Goal: Information Seeking & Learning: Learn about a topic

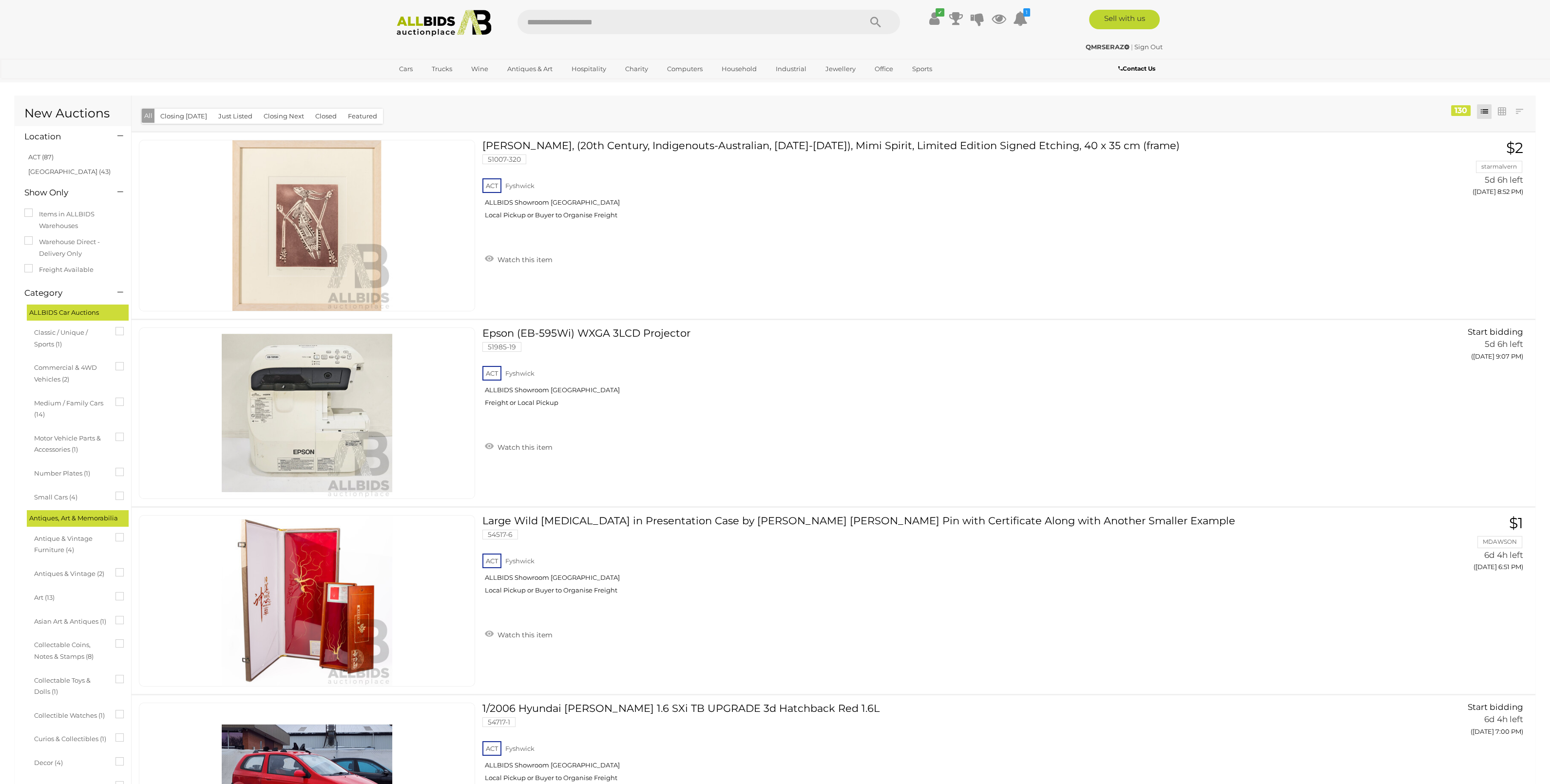
click at [434, 19] on img at bounding box center [444, 23] width 106 height 27
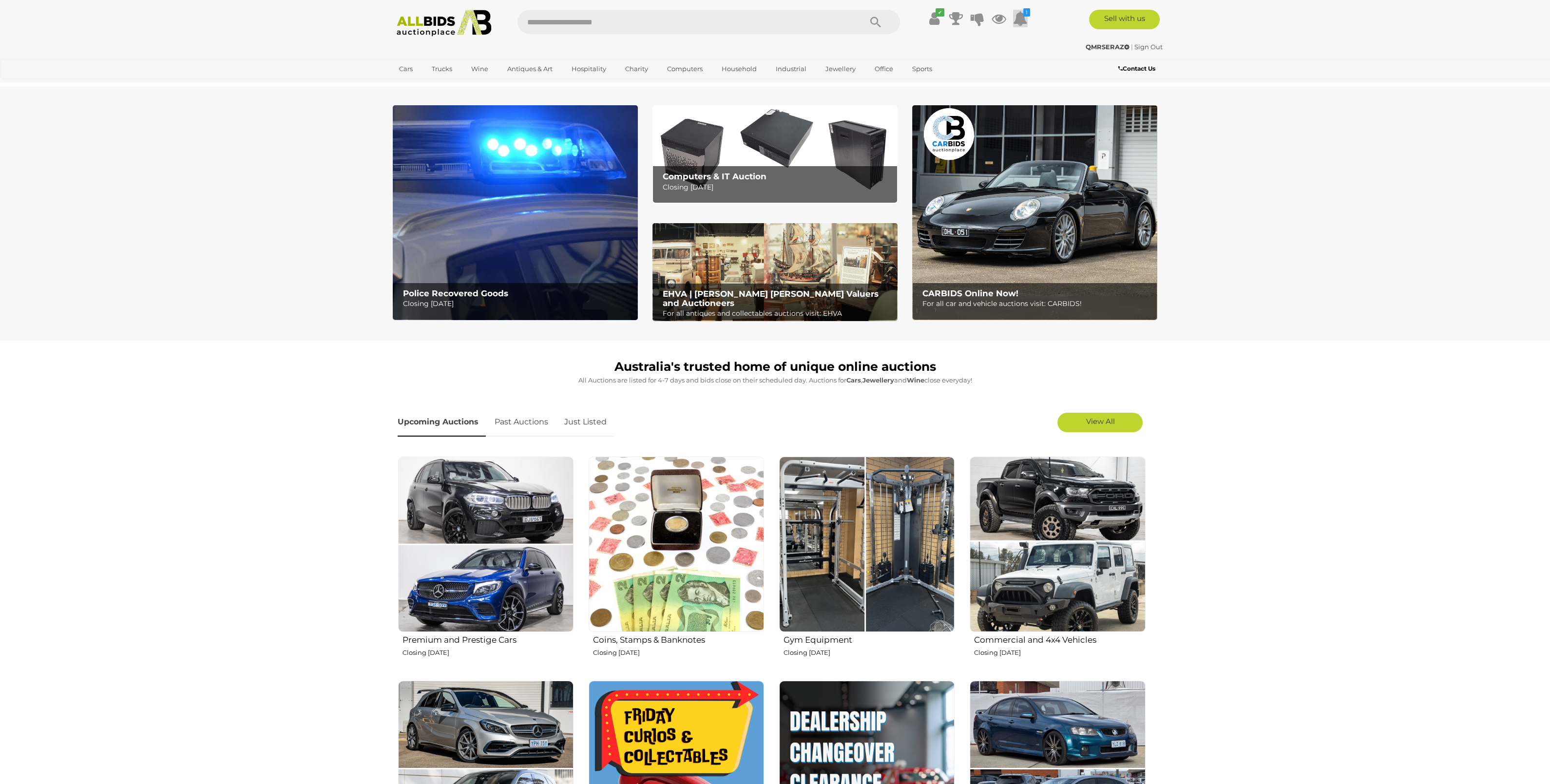
click at [1020, 21] on icon at bounding box center [1020, 18] width 14 height 17
click at [782, 27] on input "text" at bounding box center [685, 22] width 335 height 24
click at [533, 121] on link "View All Sydney Auctions" at bounding box center [463, 128] width 140 height 15
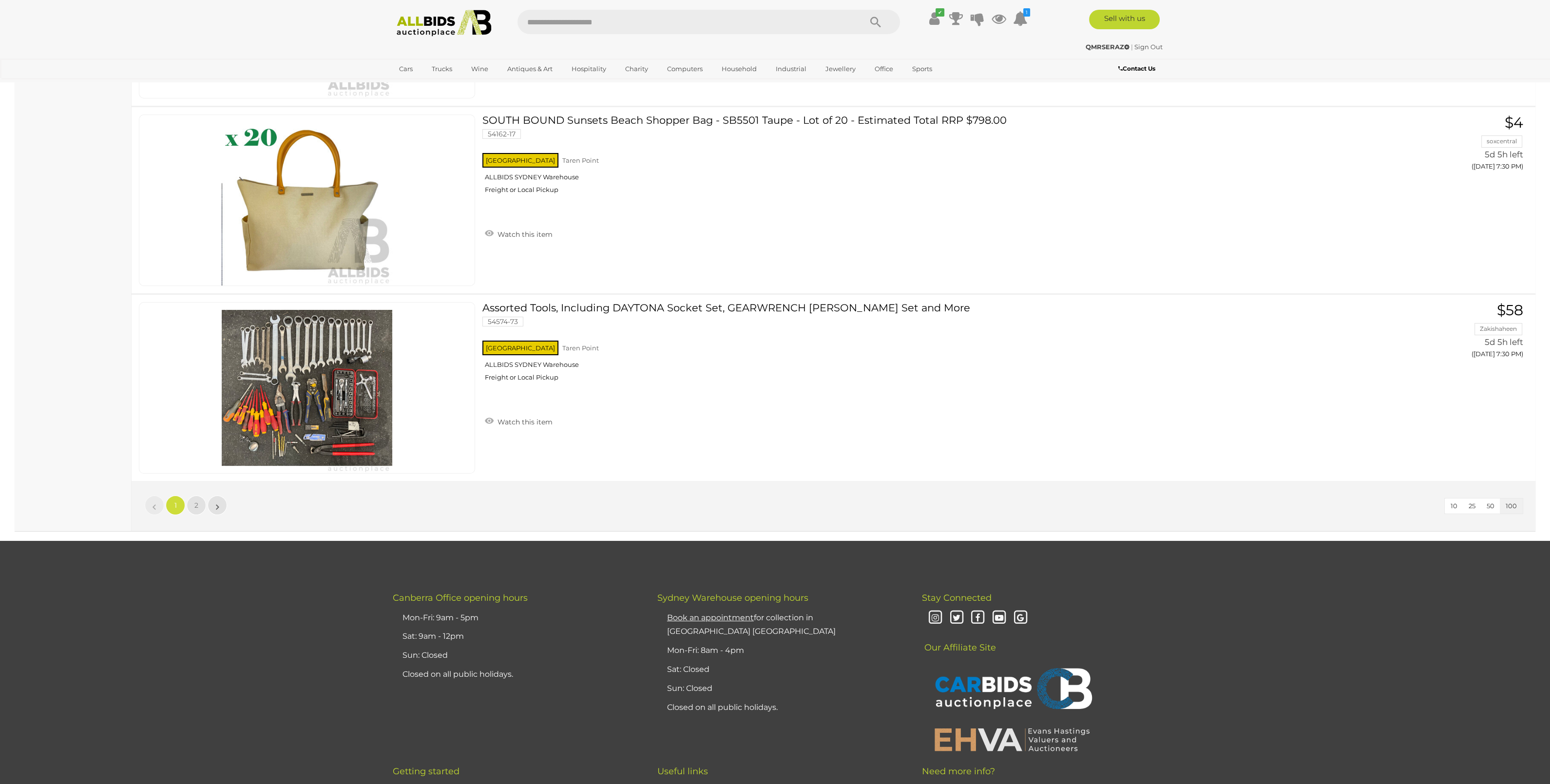
scroll to position [18454, 0]
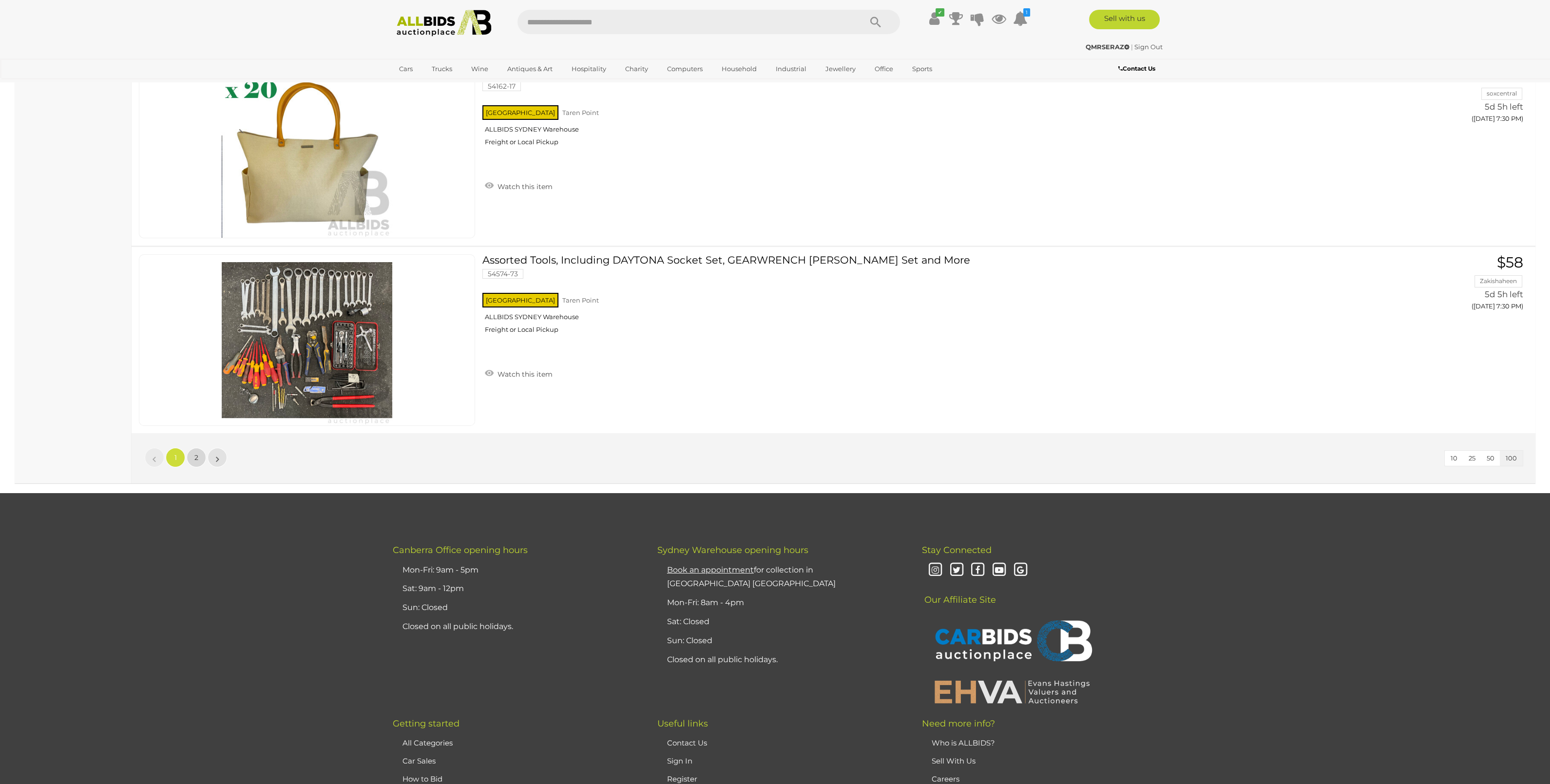
click at [198, 453] on span "2" at bounding box center [196, 457] width 4 height 9
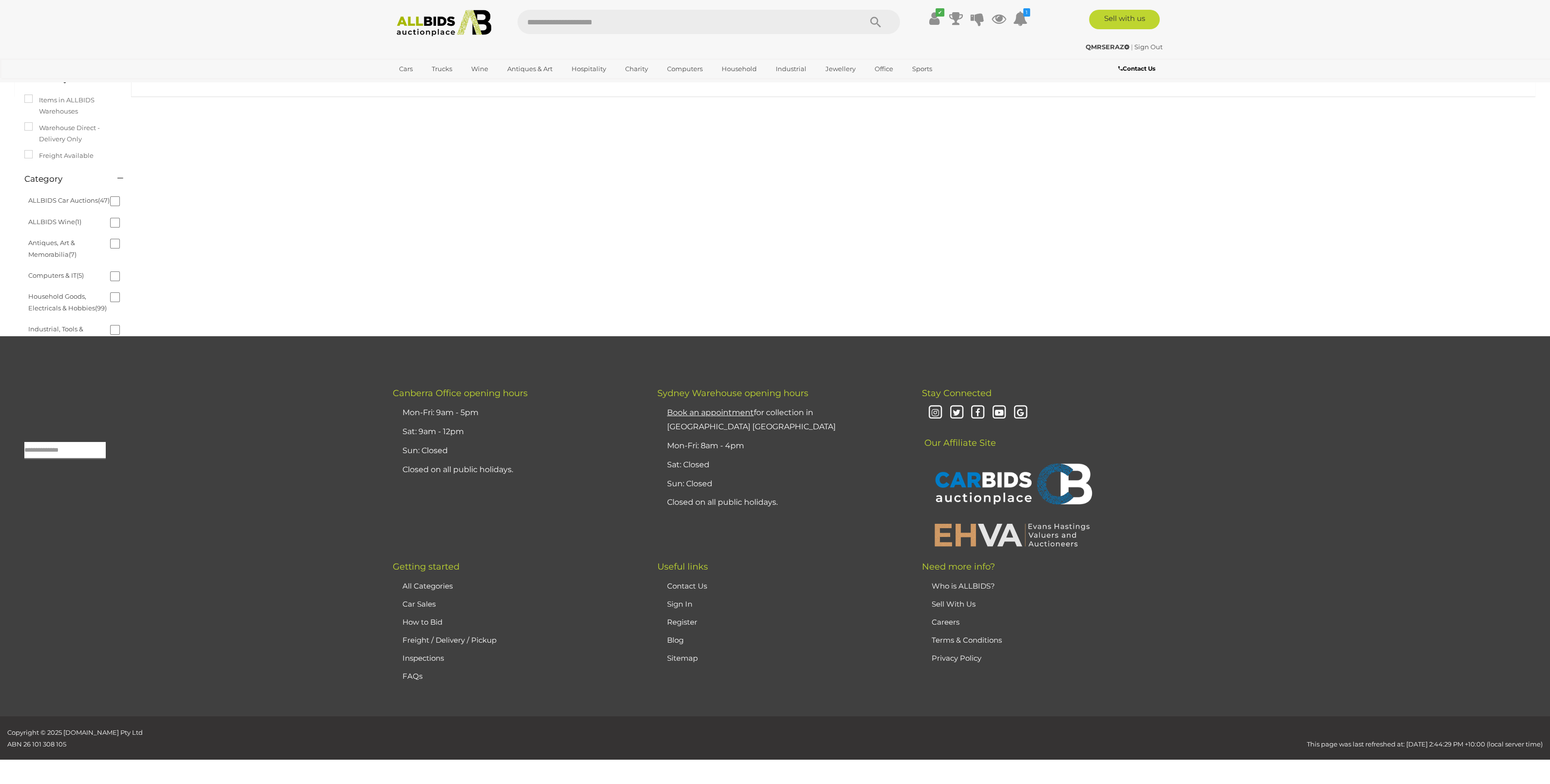
scroll to position [31, 0]
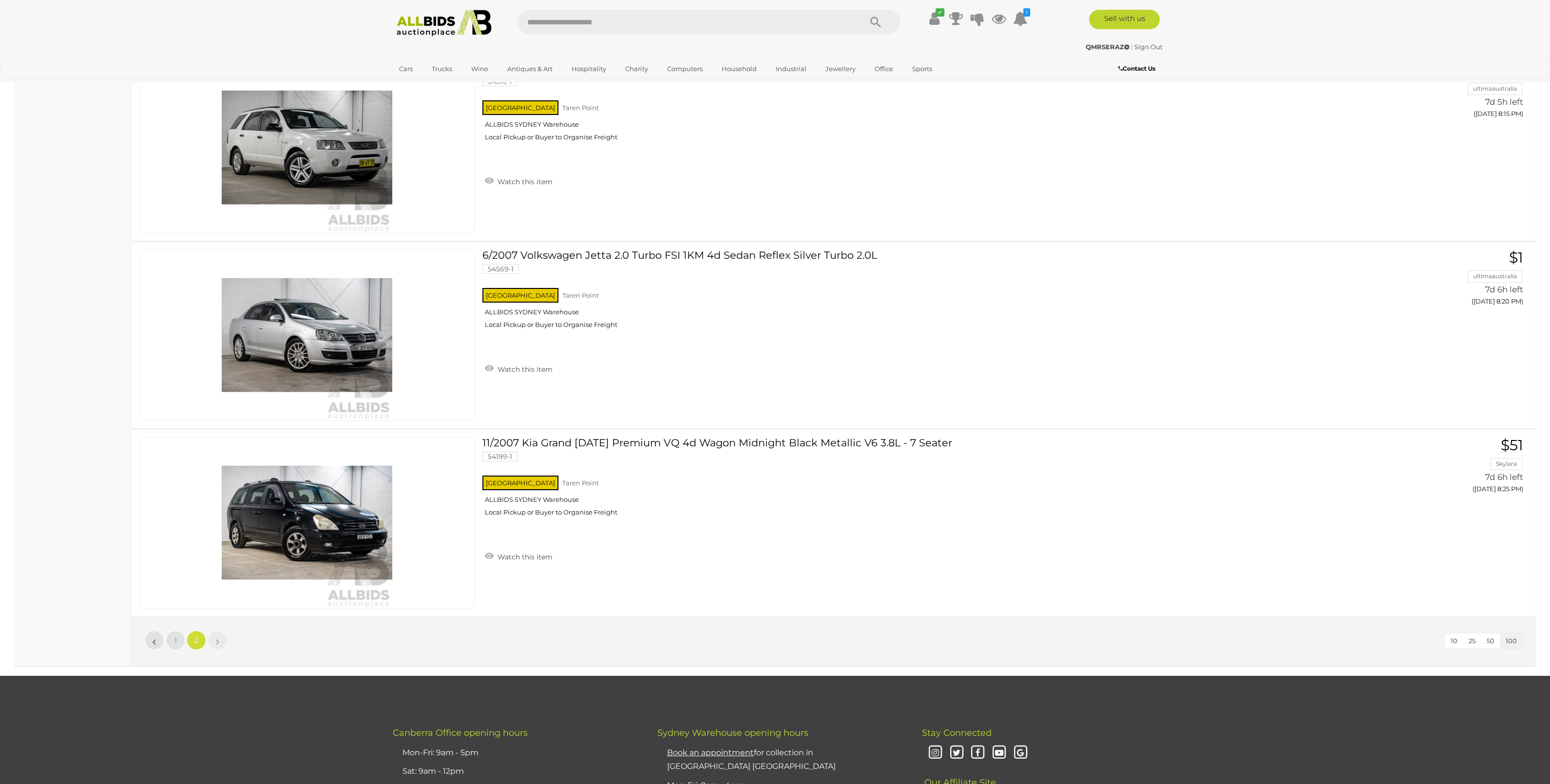
scroll to position [18333, 0]
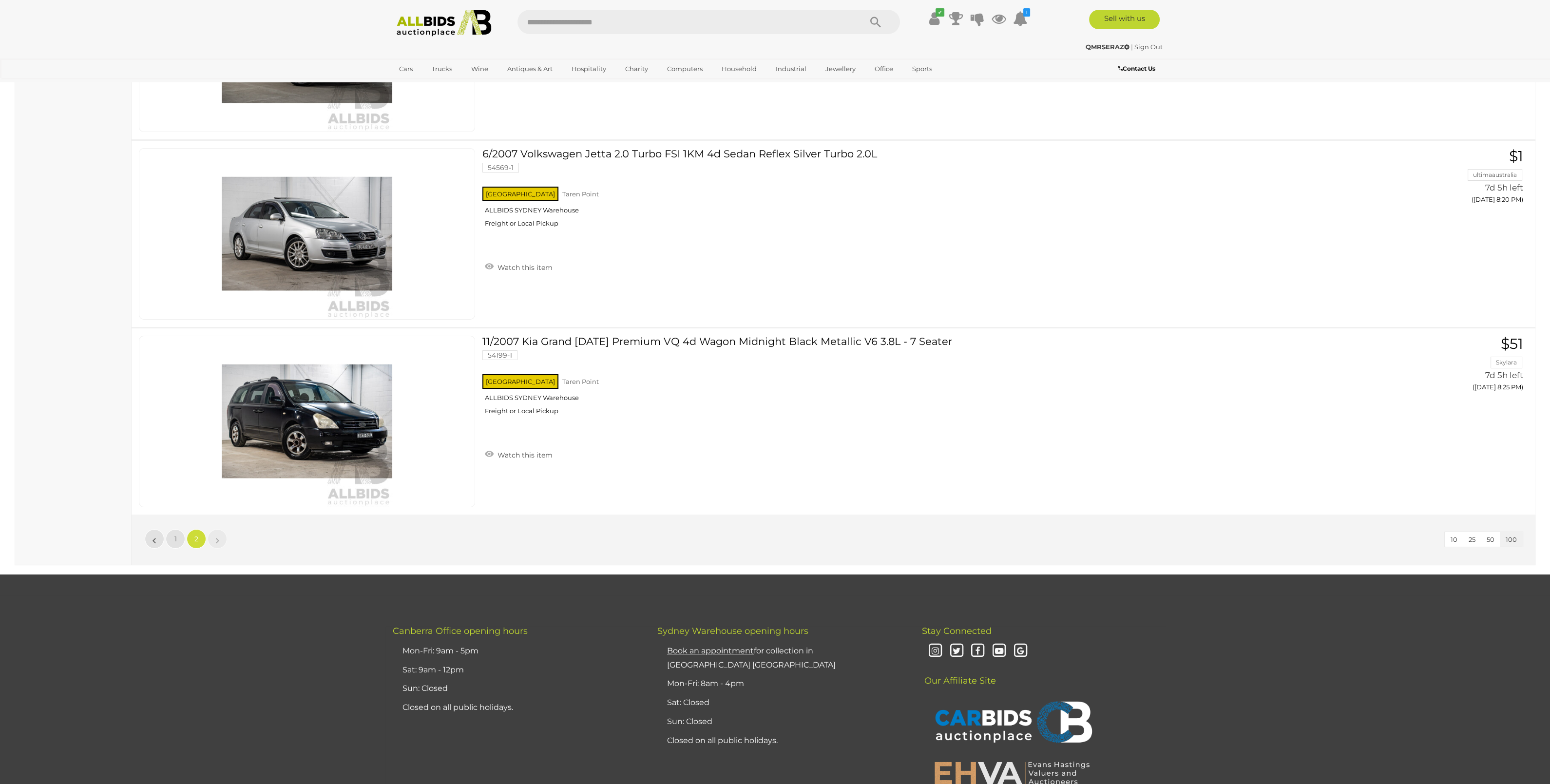
scroll to position [18333, 0]
